Goal: Information Seeking & Learning: Learn about a topic

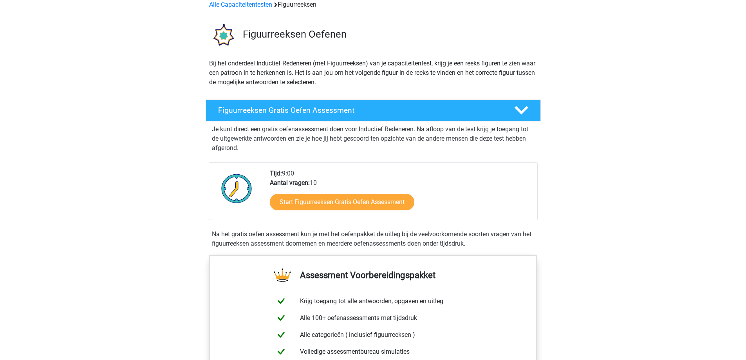
scroll to position [78, 0]
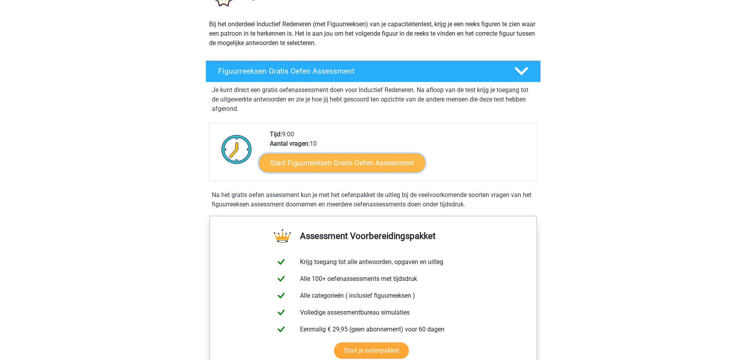
click at [315, 170] on link "Start Figuurreeksen Gratis Oefen Assessment" at bounding box center [342, 162] width 166 height 19
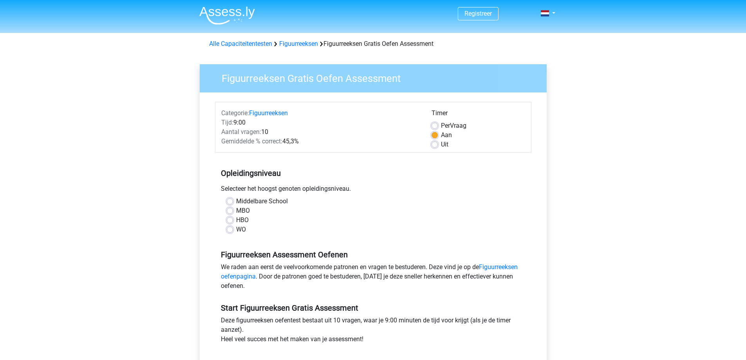
click at [236, 213] on label "MBO" at bounding box center [243, 210] width 14 height 9
click at [232, 213] on input "MBO" at bounding box center [230, 210] width 6 height 8
radio input "true"
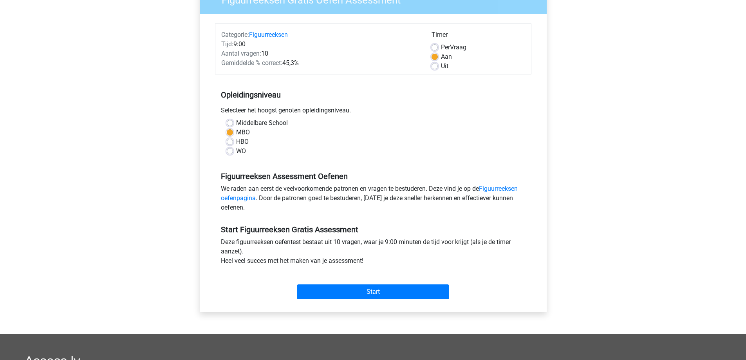
click at [236, 144] on label "HBO" at bounding box center [242, 141] width 13 height 9
click at [227, 144] on input "HBO" at bounding box center [230, 141] width 6 height 8
radio input "true"
click at [236, 130] on label "MBO" at bounding box center [243, 132] width 14 height 9
click at [230, 130] on input "MBO" at bounding box center [230, 132] width 6 height 8
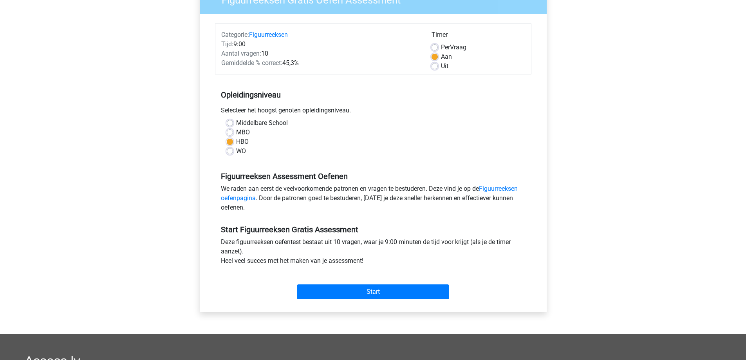
radio input "true"
click at [323, 292] on input "Start" at bounding box center [373, 291] width 152 height 15
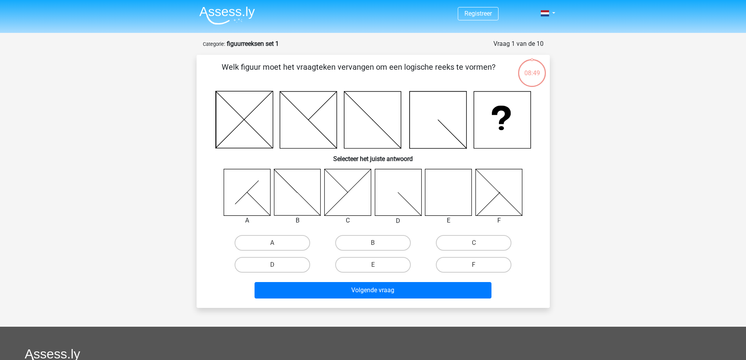
click at [442, 197] on icon at bounding box center [448, 192] width 47 height 47
click at [440, 210] on icon at bounding box center [448, 192] width 47 height 47
click at [363, 270] on label "E" at bounding box center [373, 265] width 76 height 16
click at [373, 270] on input "E" at bounding box center [375, 267] width 5 height 5
radio input "true"
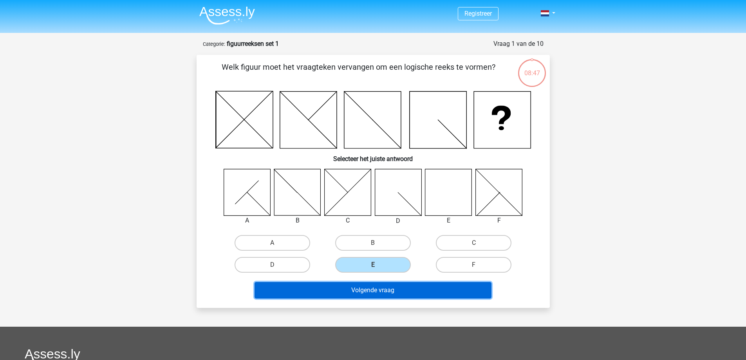
click at [375, 293] on button "Volgende vraag" at bounding box center [372, 290] width 237 height 16
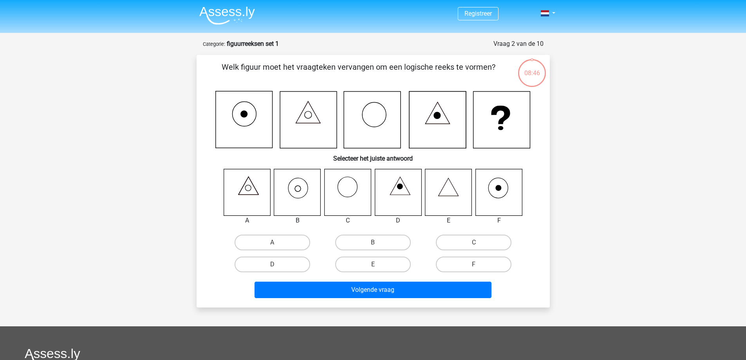
scroll to position [39, 0]
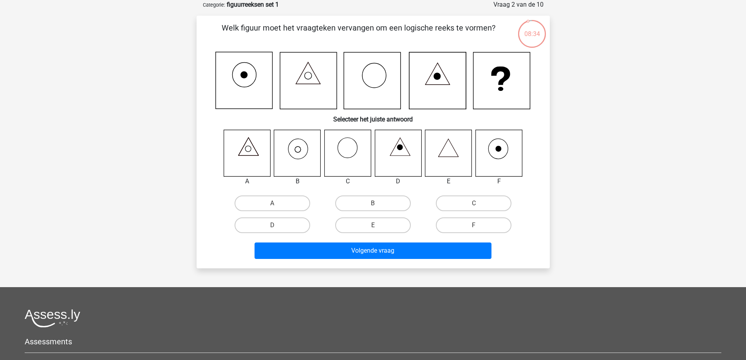
click at [306, 156] on icon at bounding box center [297, 153] width 47 height 47
click at [368, 200] on label "B" at bounding box center [373, 203] width 76 height 16
click at [373, 203] on input "B" at bounding box center [375, 205] width 5 height 5
radio input "true"
click at [370, 259] on div "Volgende vraag" at bounding box center [373, 252] width 302 height 20
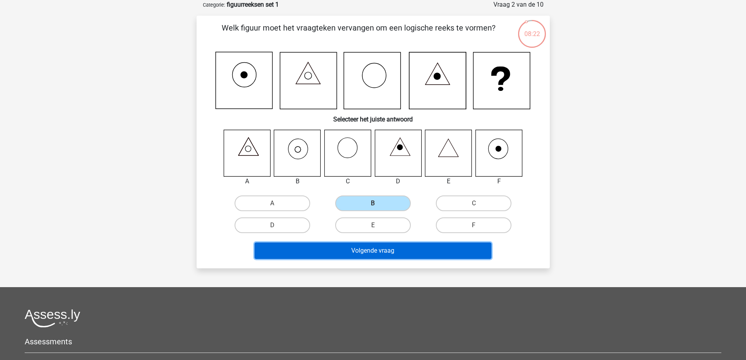
click at [367, 250] on button "Volgende vraag" at bounding box center [372, 250] width 237 height 16
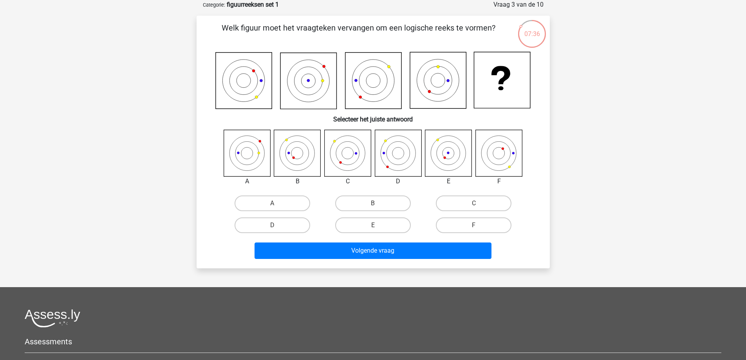
click at [436, 151] on icon at bounding box center [448, 153] width 47 height 47
click at [335, 224] on label "E" at bounding box center [373, 225] width 76 height 16
click at [373, 225] on input "E" at bounding box center [375, 227] width 5 height 5
radio input "true"
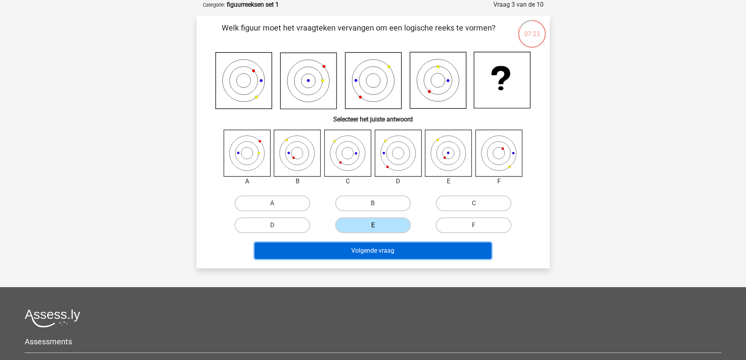
click at [366, 250] on button "Volgende vraag" at bounding box center [372, 250] width 237 height 16
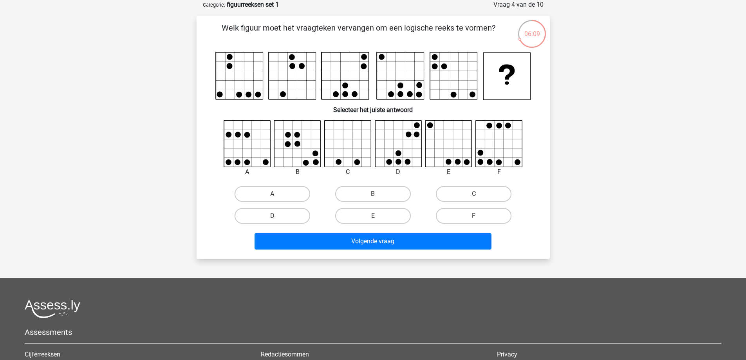
scroll to position [0, 0]
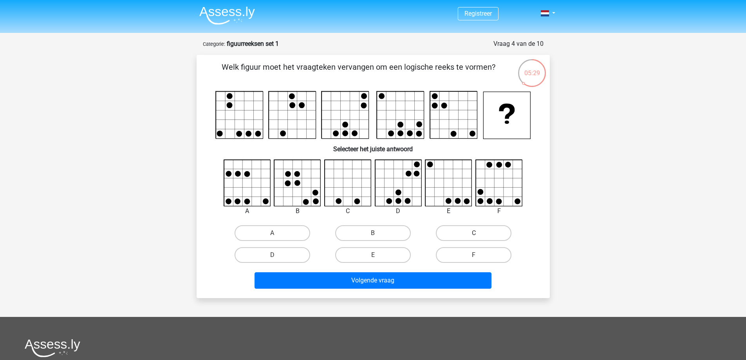
click at [443, 229] on label "C" at bounding box center [474, 233] width 76 height 16
click at [474, 233] on input "C" at bounding box center [476, 235] width 5 height 5
radio input "true"
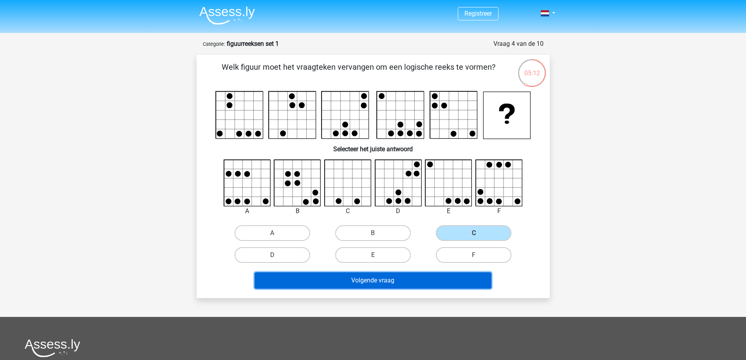
click at [385, 281] on button "Volgende vraag" at bounding box center [372, 280] width 237 height 16
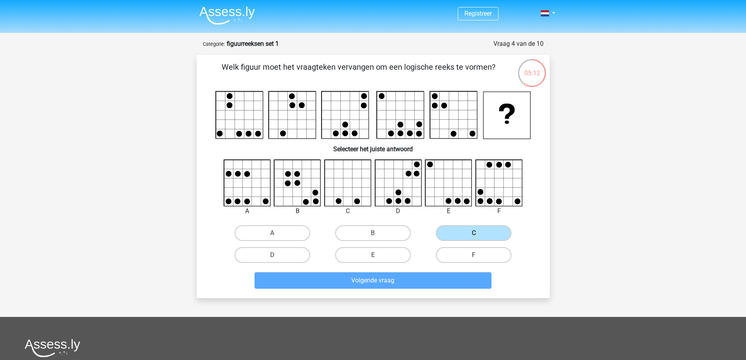
scroll to position [39, 0]
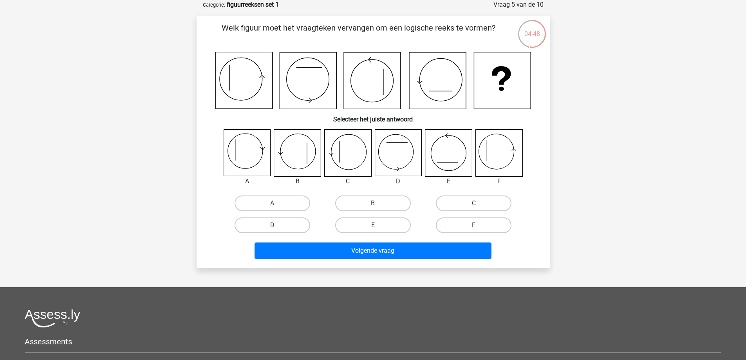
click at [510, 160] on icon at bounding box center [498, 153] width 47 height 47
click at [447, 220] on label "F" at bounding box center [474, 225] width 76 height 16
click at [474, 225] on input "F" at bounding box center [476, 227] width 5 height 5
radio input "true"
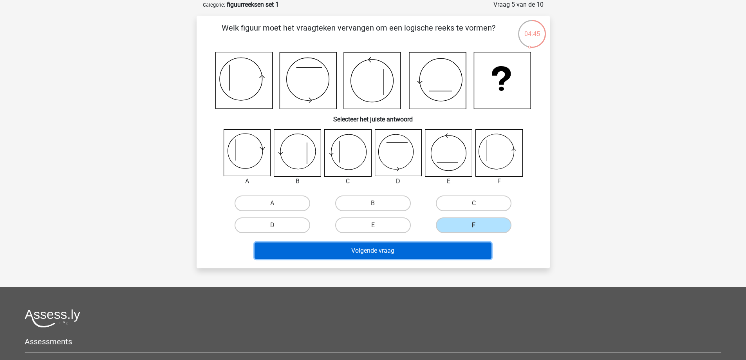
click at [434, 252] on button "Volgende vraag" at bounding box center [372, 250] width 237 height 16
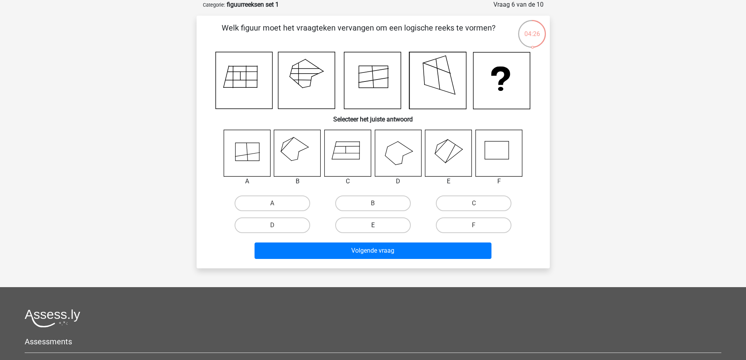
click at [370, 223] on label "E" at bounding box center [373, 225] width 76 height 16
click at [373, 225] on input "E" at bounding box center [375, 227] width 5 height 5
radio input "true"
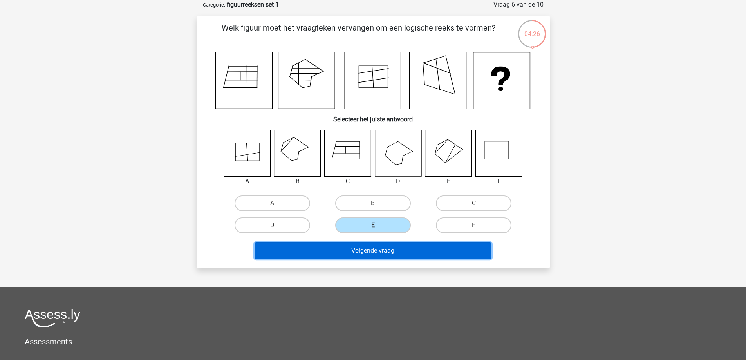
click at [366, 249] on button "Volgende vraag" at bounding box center [372, 250] width 237 height 16
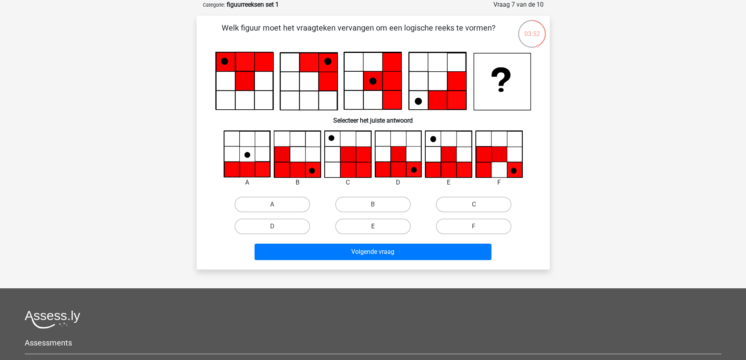
click at [378, 227] on label "E" at bounding box center [373, 226] width 76 height 16
click at [378, 227] on input "E" at bounding box center [375, 228] width 5 height 5
radio input "true"
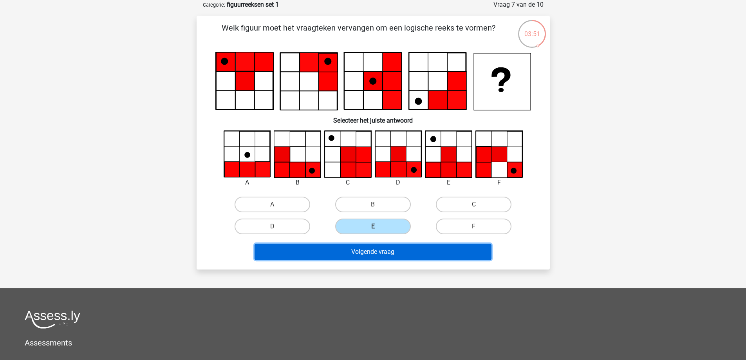
click at [384, 249] on button "Volgende vraag" at bounding box center [372, 251] width 237 height 16
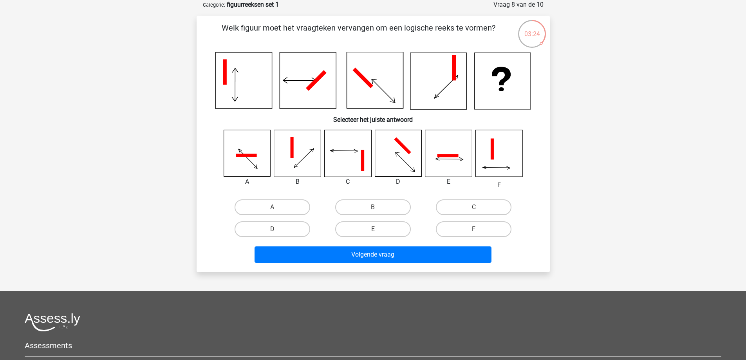
drag, startPoint x: 462, startPoint y: 203, endPoint x: 418, endPoint y: 236, distance: 55.0
click at [418, 236] on div "A B C D" at bounding box center [373, 218] width 302 height 44
click at [452, 206] on label "C" at bounding box center [474, 207] width 76 height 16
click at [474, 207] on input "C" at bounding box center [476, 209] width 5 height 5
radio input "true"
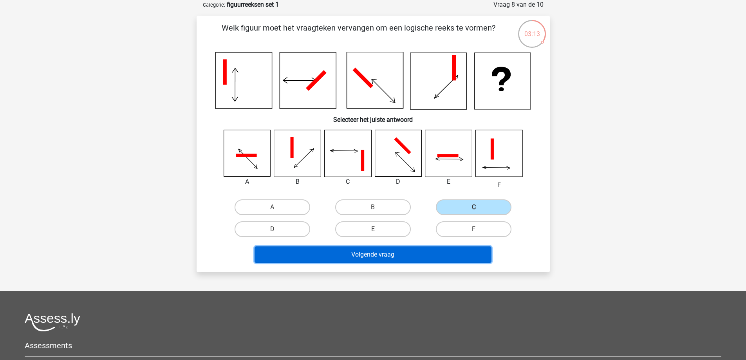
click at [397, 253] on button "Volgende vraag" at bounding box center [372, 254] width 237 height 16
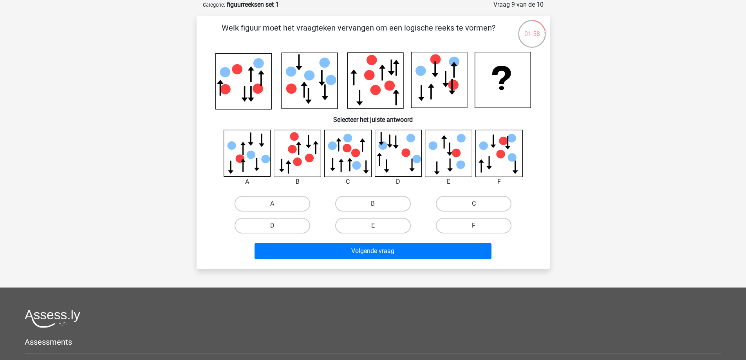
click at [482, 225] on label "F" at bounding box center [474, 226] width 76 height 16
click at [479, 225] on input "F" at bounding box center [476, 227] width 5 height 5
radio input "true"
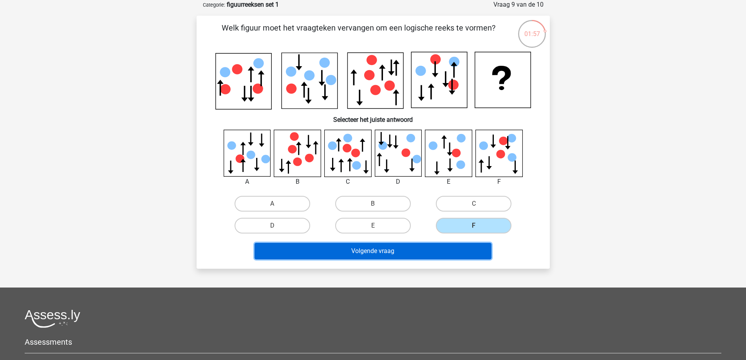
click at [453, 258] on button "Volgende vraag" at bounding box center [372, 251] width 237 height 16
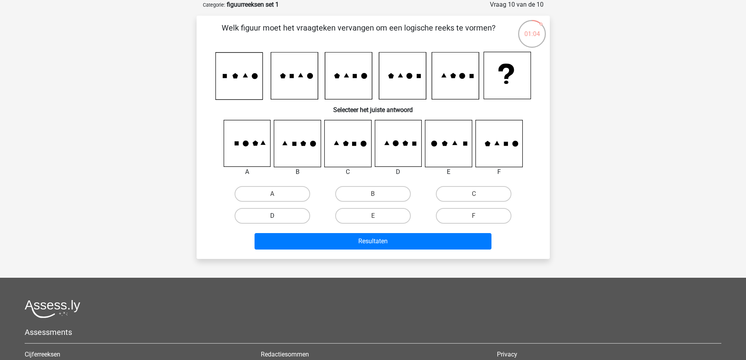
click at [278, 211] on label "D" at bounding box center [272, 216] width 76 height 16
click at [277, 216] on input "D" at bounding box center [274, 218] width 5 height 5
radio input "true"
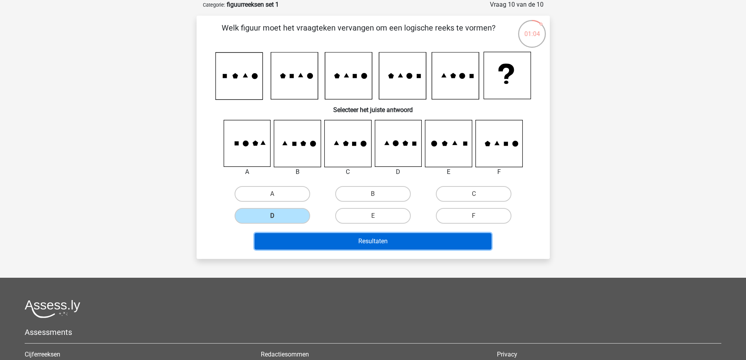
click at [325, 243] on button "Resultaten" at bounding box center [372, 241] width 237 height 16
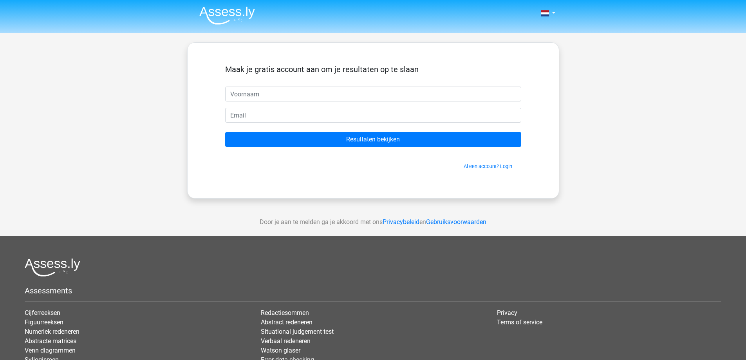
click at [324, 96] on input "text" at bounding box center [373, 93] width 296 height 15
type input "Yassin"
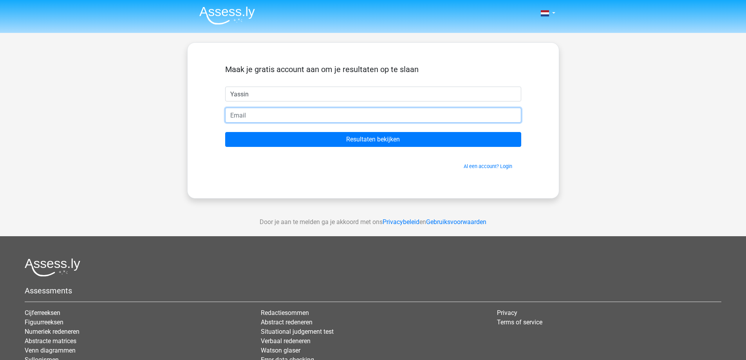
click at [293, 115] on input "email" at bounding box center [373, 115] width 296 height 15
type input "yassinkacim@outlook.com"
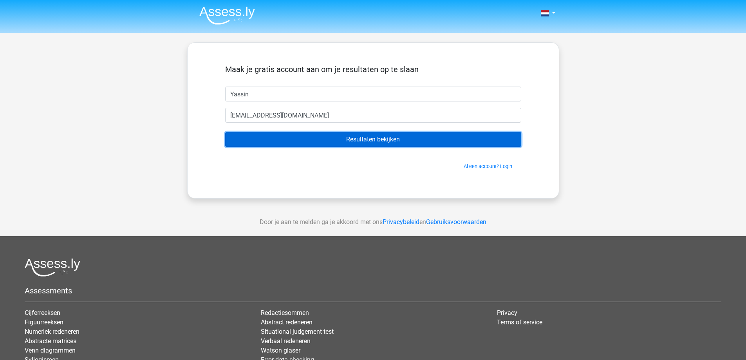
click at [282, 146] on input "Resultaten bekijken" at bounding box center [373, 139] width 296 height 15
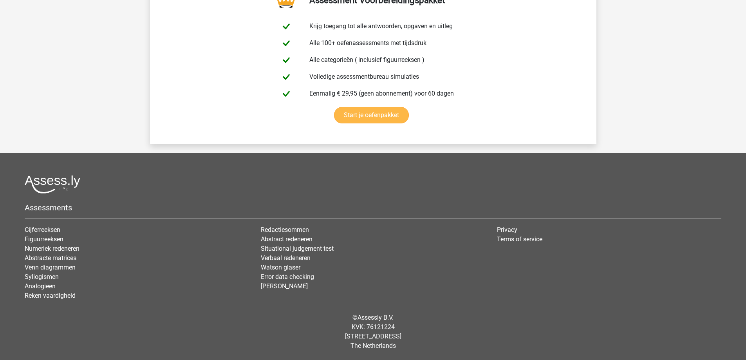
scroll to position [1171, 0]
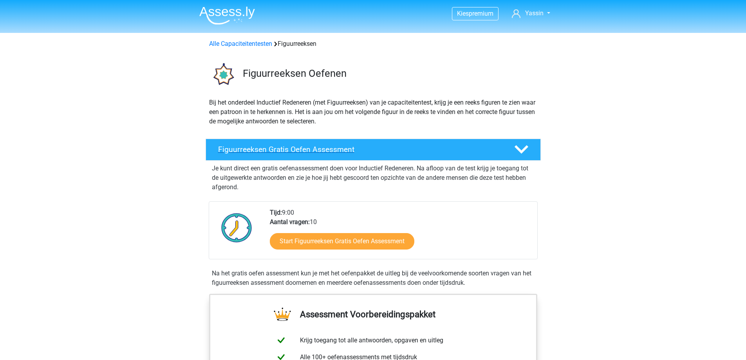
click at [375, 147] on h4 "Figuurreeksen Gratis Oefen Assessment" at bounding box center [359, 149] width 283 height 9
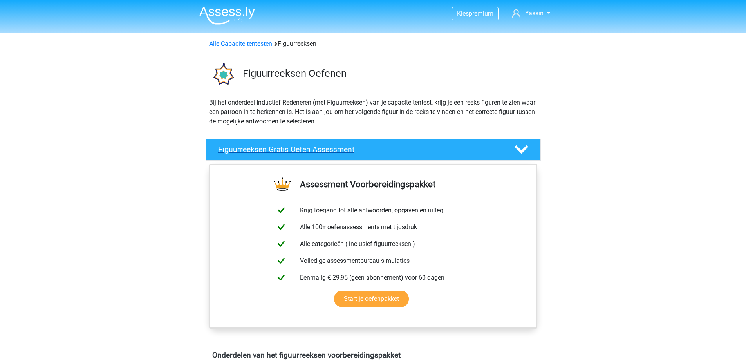
click at [375, 147] on h4 "Figuurreeksen Gratis Oefen Assessment" at bounding box center [359, 149] width 283 height 9
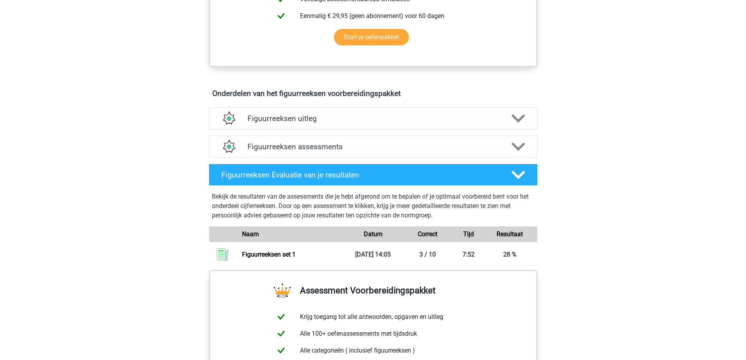
scroll to position [431, 0]
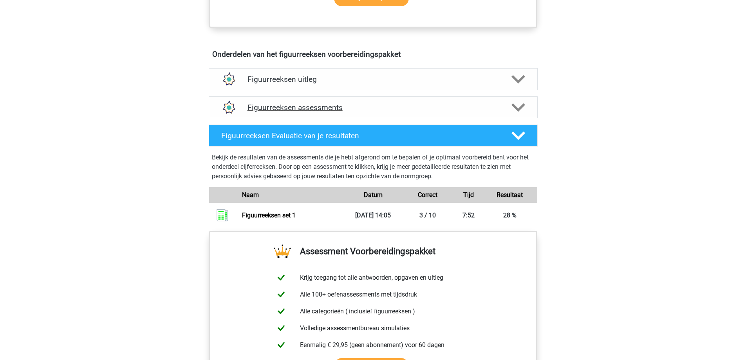
click at [377, 111] on h4 "Figuurreeksen assessments" at bounding box center [372, 107] width 251 height 9
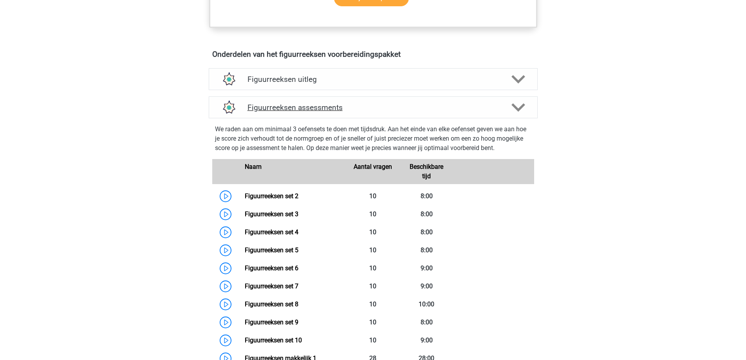
click at [428, 107] on h4 "Figuurreeksen assessments" at bounding box center [372, 107] width 251 height 9
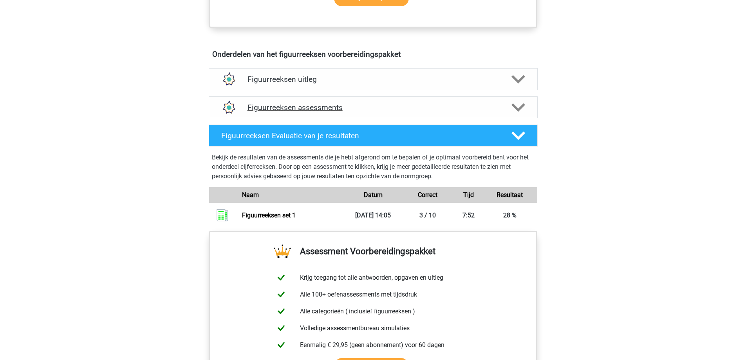
click at [428, 107] on h4 "Figuurreeksen assessments" at bounding box center [372, 107] width 251 height 9
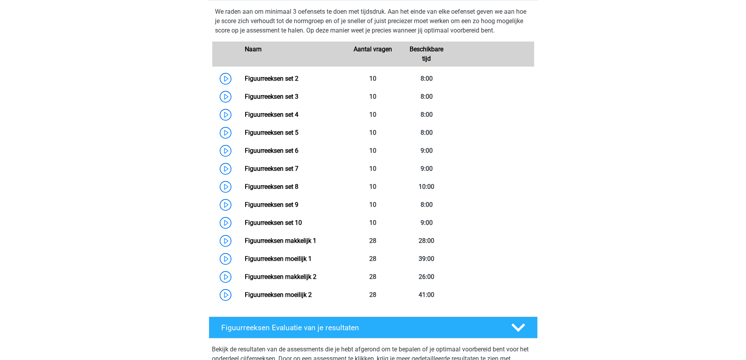
scroll to position [352, 0]
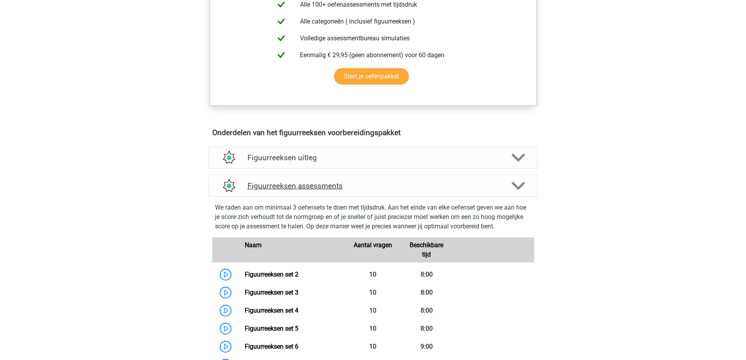
click at [370, 180] on div "Figuurreeksen assessments" at bounding box center [373, 186] width 329 height 22
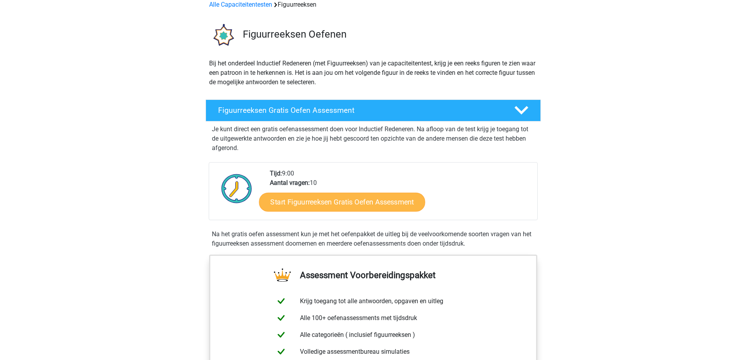
scroll to position [0, 0]
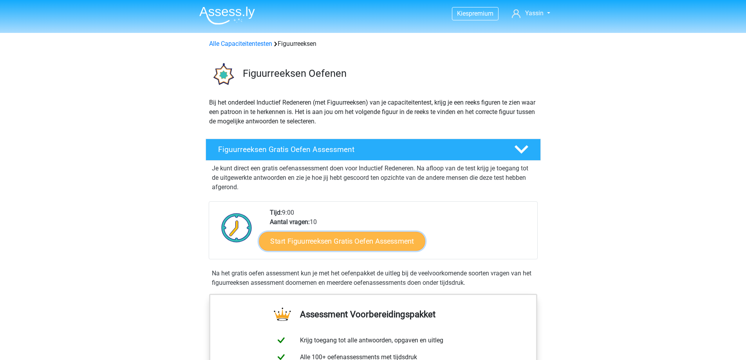
click at [314, 247] on link "Start Figuurreeksen Gratis Oefen Assessment" at bounding box center [342, 240] width 166 height 19
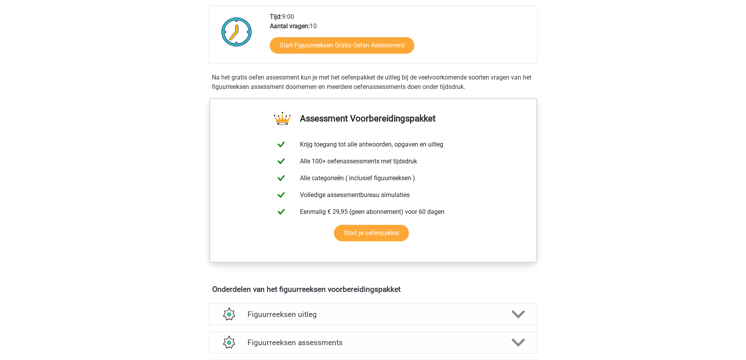
scroll to position [352, 0]
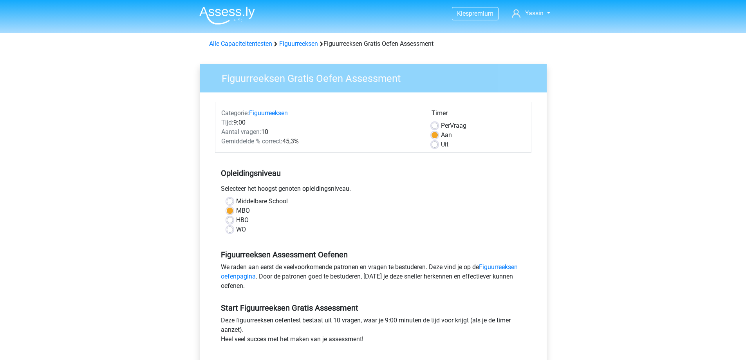
click at [236, 198] on label "Middelbare School" at bounding box center [262, 200] width 52 height 9
click at [228, 198] on input "Middelbare School" at bounding box center [230, 200] width 6 height 8
radio input "true"
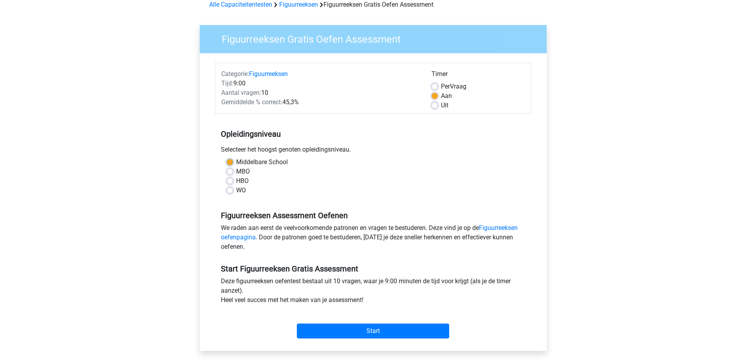
scroll to position [78, 0]
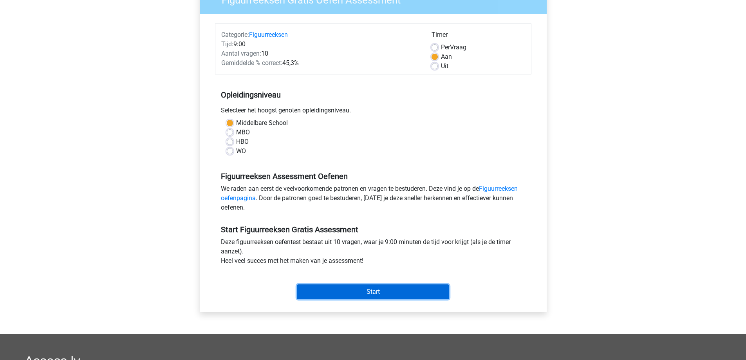
click at [346, 292] on input "Start" at bounding box center [373, 291] width 152 height 15
click at [236, 152] on label "WO" at bounding box center [241, 150] width 10 height 9
click at [230, 152] on input "WO" at bounding box center [230, 150] width 6 height 8
radio input "true"
click at [367, 288] on input "Start" at bounding box center [373, 291] width 152 height 15
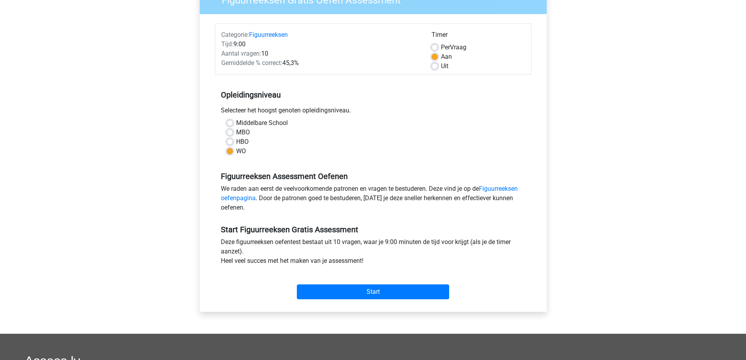
scroll to position [39, 0]
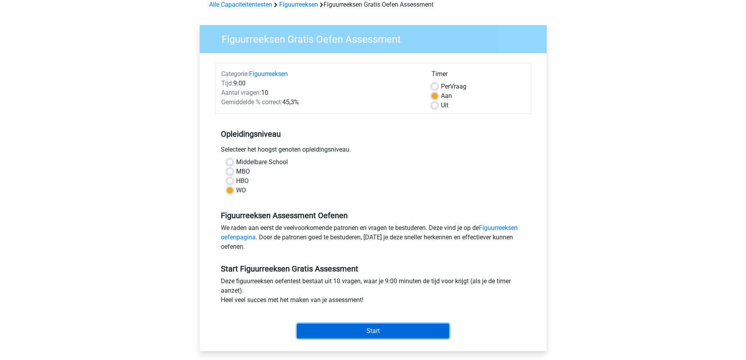
click at [353, 330] on input "Start" at bounding box center [373, 330] width 152 height 15
drag, startPoint x: 327, startPoint y: 305, endPoint x: 326, endPoint y: 298, distance: 7.6
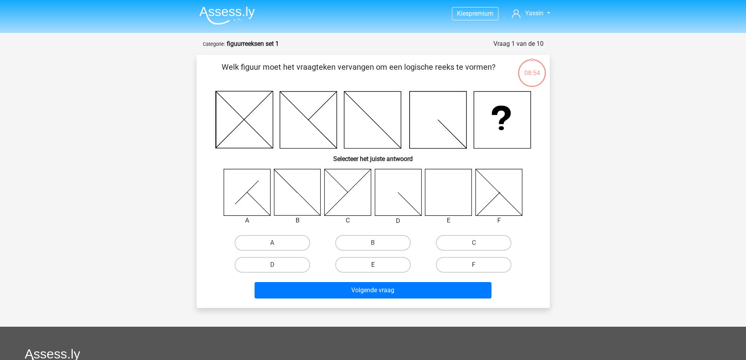
click at [351, 263] on label "E" at bounding box center [373, 265] width 76 height 16
click at [373, 265] on input "E" at bounding box center [375, 267] width 5 height 5
radio input "true"
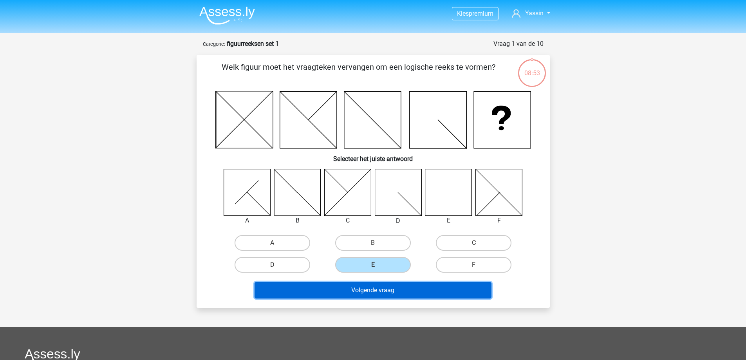
click at [413, 291] on button "Volgende vraag" at bounding box center [372, 290] width 237 height 16
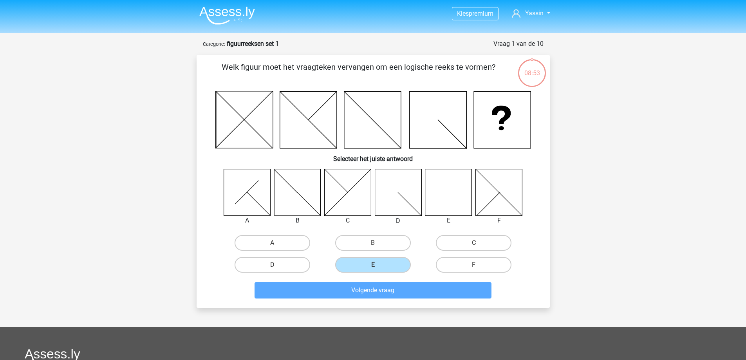
scroll to position [39, 0]
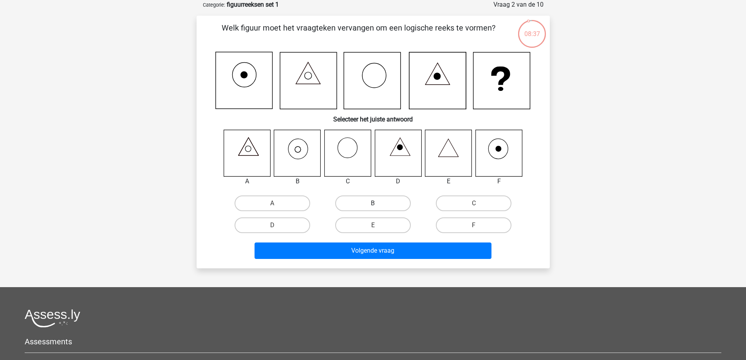
click at [381, 202] on label "B" at bounding box center [373, 203] width 76 height 16
click at [378, 203] on input "B" at bounding box center [375, 205] width 5 height 5
radio input "true"
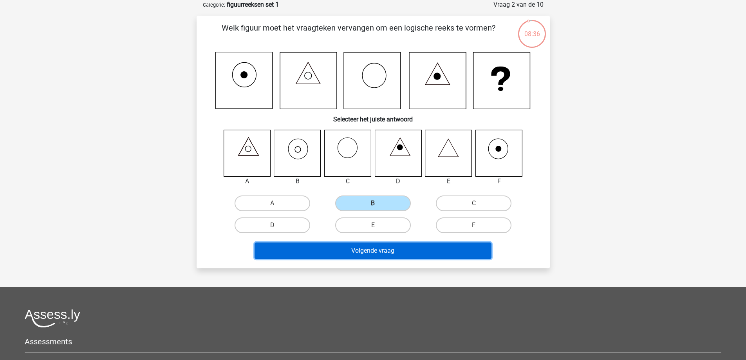
click at [395, 251] on button "Volgende vraag" at bounding box center [372, 250] width 237 height 16
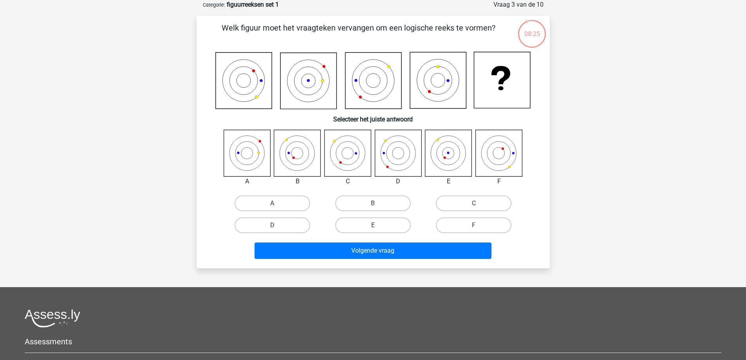
click at [385, 242] on div "Volgende vraag" at bounding box center [373, 249] width 328 height 26
click at [384, 220] on label "E" at bounding box center [373, 225] width 76 height 16
click at [378, 225] on input "E" at bounding box center [375, 227] width 5 height 5
radio input "true"
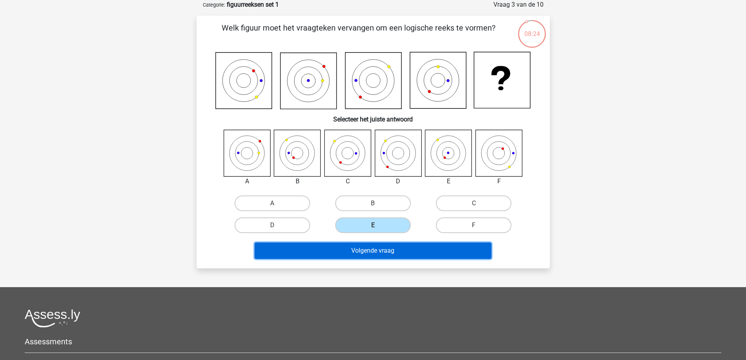
click at [376, 246] on button "Volgende vraag" at bounding box center [372, 250] width 237 height 16
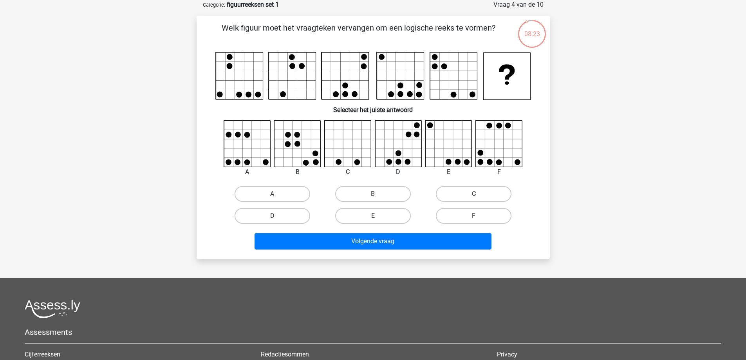
click at [373, 222] on label "E" at bounding box center [373, 216] width 76 height 16
click at [373, 221] on input "E" at bounding box center [375, 218] width 5 height 5
radio input "true"
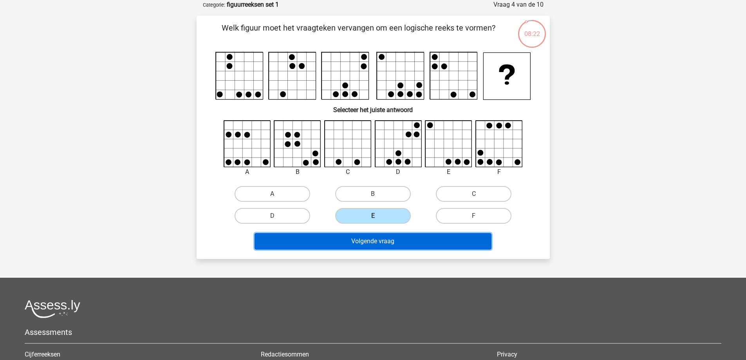
click at [377, 235] on button "Volgende vraag" at bounding box center [372, 241] width 237 height 16
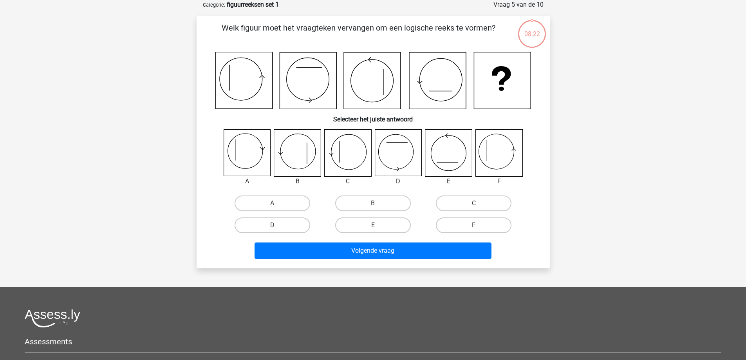
click at [374, 226] on input "E" at bounding box center [375, 227] width 5 height 5
radio input "true"
click at [374, 226] on input "E" at bounding box center [375, 227] width 5 height 5
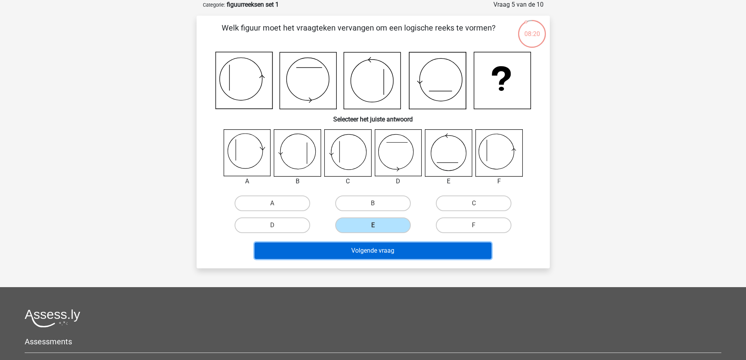
click at [372, 250] on button "Volgende vraag" at bounding box center [372, 250] width 237 height 16
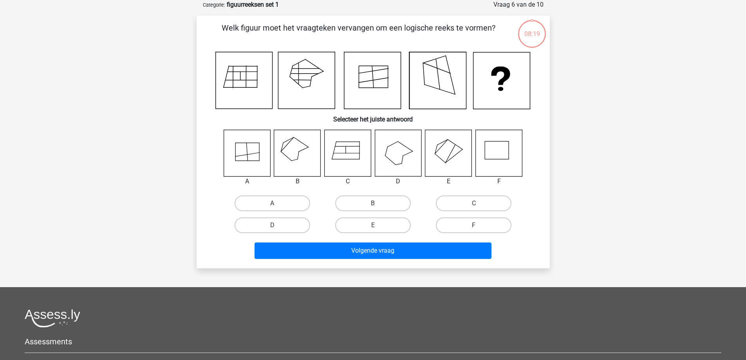
click at [374, 223] on label "E" at bounding box center [373, 225] width 76 height 16
click at [374, 225] on input "E" at bounding box center [375, 227] width 5 height 5
radio input "true"
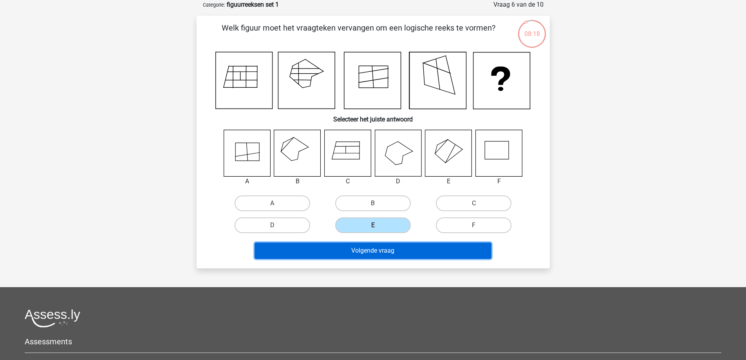
drag, startPoint x: 358, startPoint y: 252, endPoint x: 360, endPoint y: 238, distance: 14.7
click at [357, 252] on button "Volgende vraag" at bounding box center [372, 250] width 237 height 16
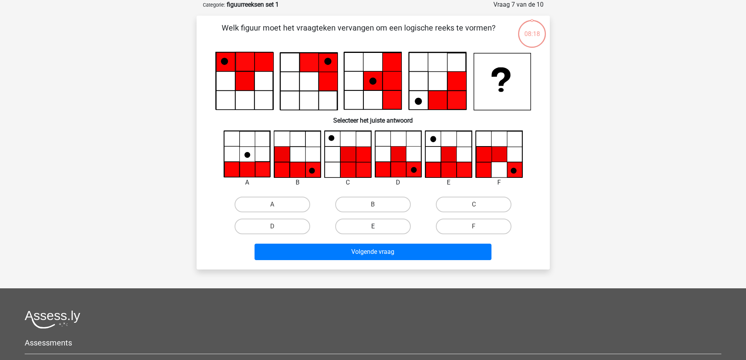
click at [363, 224] on label "E" at bounding box center [373, 226] width 76 height 16
click at [373, 226] on input "E" at bounding box center [375, 228] width 5 height 5
radio input "true"
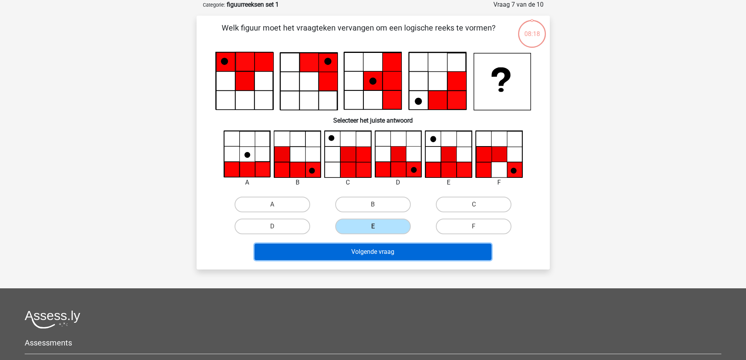
drag, startPoint x: 361, startPoint y: 254, endPoint x: 365, endPoint y: 235, distance: 19.2
click at [362, 254] on button "Volgende vraag" at bounding box center [372, 251] width 237 height 16
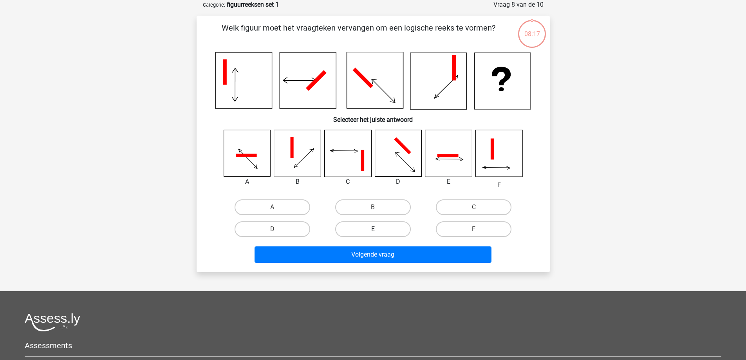
click at [365, 231] on label "E" at bounding box center [373, 229] width 76 height 16
click at [373, 231] on input "E" at bounding box center [375, 231] width 5 height 5
radio input "true"
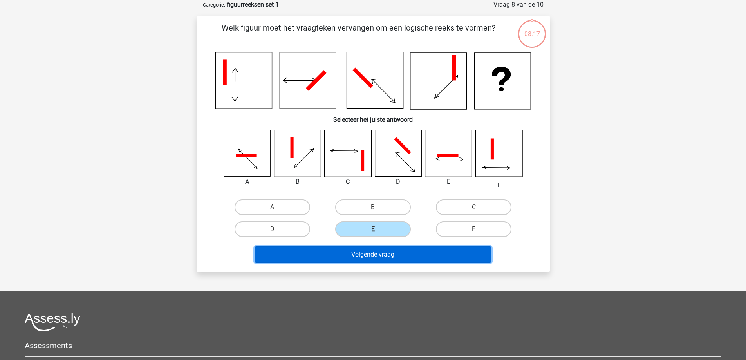
drag, startPoint x: 365, startPoint y: 256, endPoint x: 368, endPoint y: 239, distance: 17.1
click at [366, 253] on button "Volgende vraag" at bounding box center [372, 254] width 237 height 16
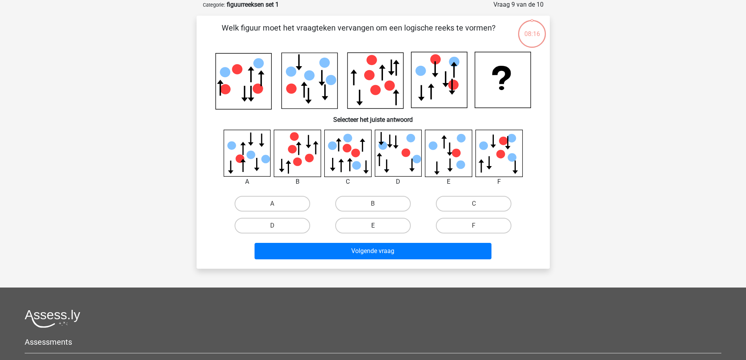
click at [368, 230] on label "E" at bounding box center [373, 226] width 76 height 16
click at [373, 230] on input "E" at bounding box center [375, 227] width 5 height 5
radio input "true"
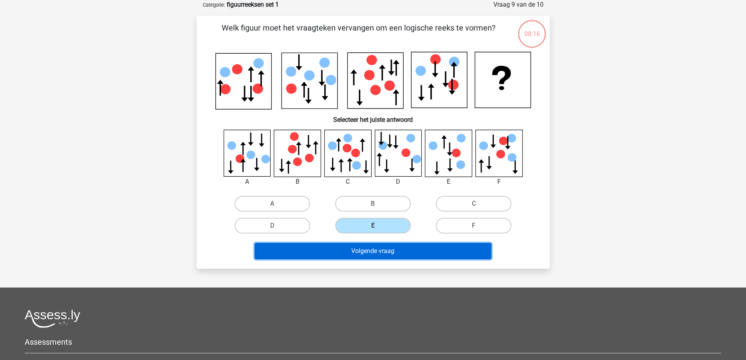
click at [367, 253] on button "Volgende vraag" at bounding box center [372, 251] width 237 height 16
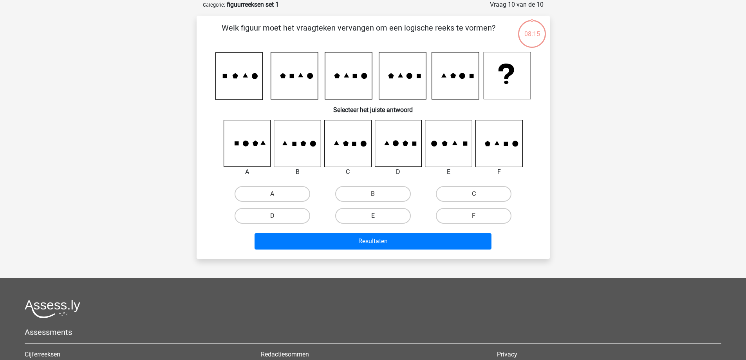
click at [367, 222] on label "E" at bounding box center [373, 216] width 76 height 16
click at [373, 221] on input "E" at bounding box center [375, 218] width 5 height 5
radio input "true"
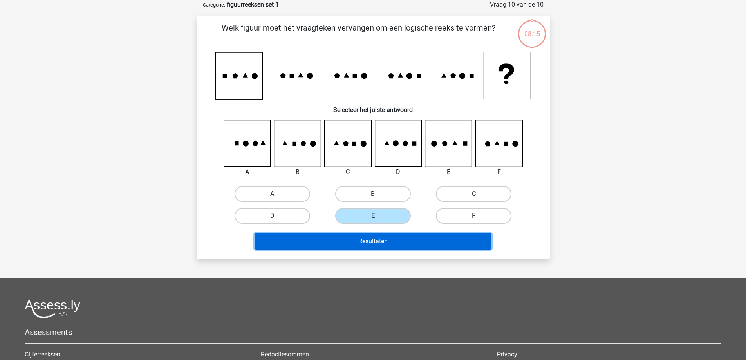
click at [367, 238] on button "Resultaten" at bounding box center [372, 241] width 237 height 16
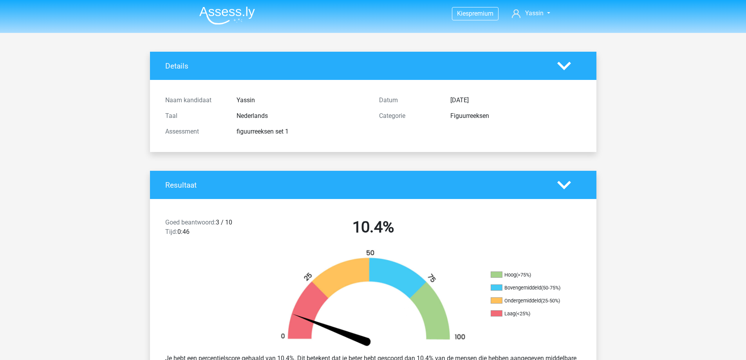
drag, startPoint x: 173, startPoint y: 160, endPoint x: 173, endPoint y: 155, distance: 5.1
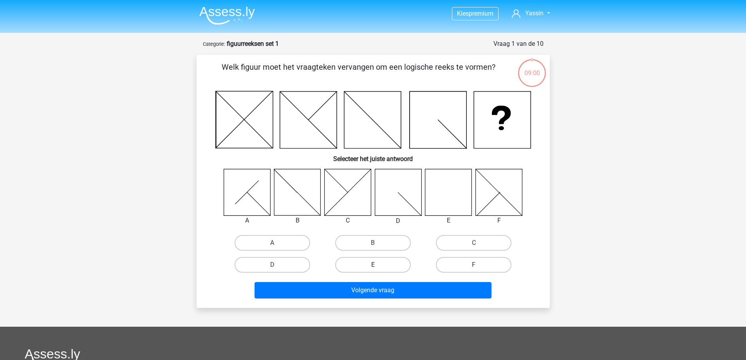
drag, startPoint x: 359, startPoint y: 281, endPoint x: 351, endPoint y: 258, distance: 23.9
drag, startPoint x: 332, startPoint y: 319, endPoint x: 330, endPoint y: 312, distance: 6.9
